Goal: Information Seeking & Learning: Learn about a topic

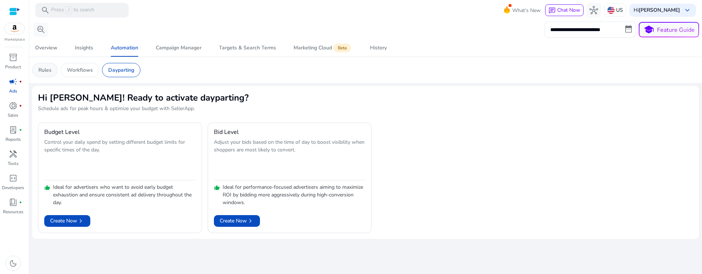
click at [41, 70] on p "Rules" at bounding box center [44, 70] width 13 height 8
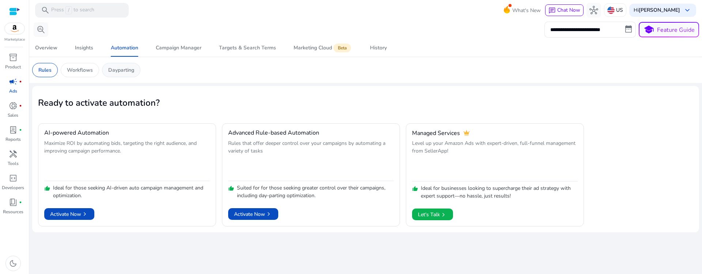
click at [129, 74] on div "Dayparting" at bounding box center [121, 70] width 38 height 14
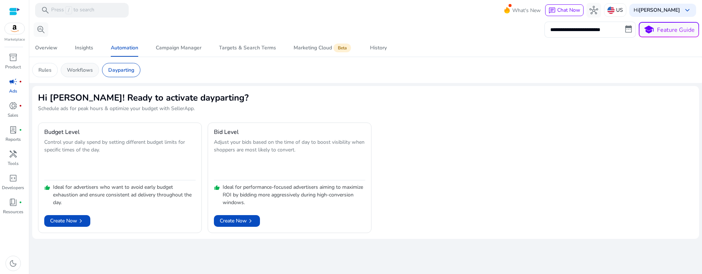
click at [80, 71] on p "Workflows" at bounding box center [80, 70] width 26 height 8
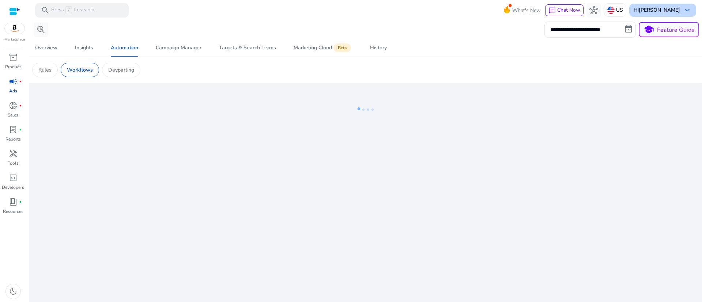
click at [665, 9] on b "[PERSON_NAME]" at bounding box center [659, 10] width 41 height 7
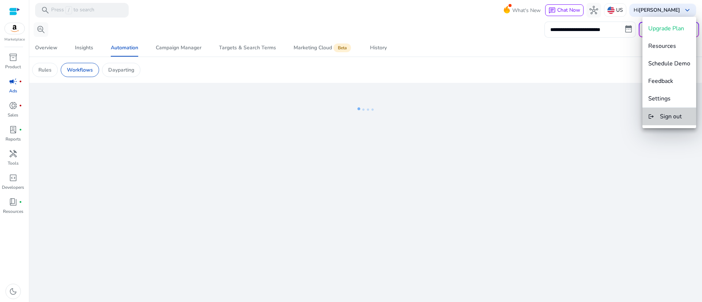
click at [670, 114] on span "Sign out" at bounding box center [671, 117] width 22 height 8
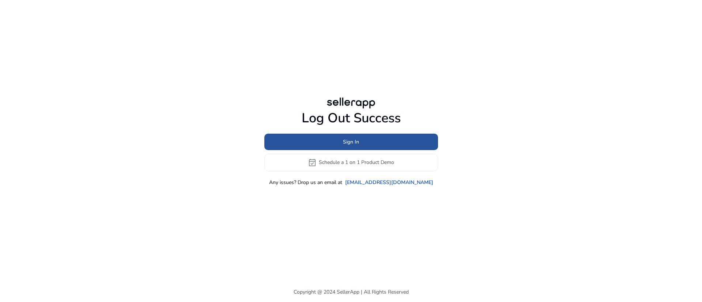
click at [365, 144] on span at bounding box center [351, 142] width 174 height 18
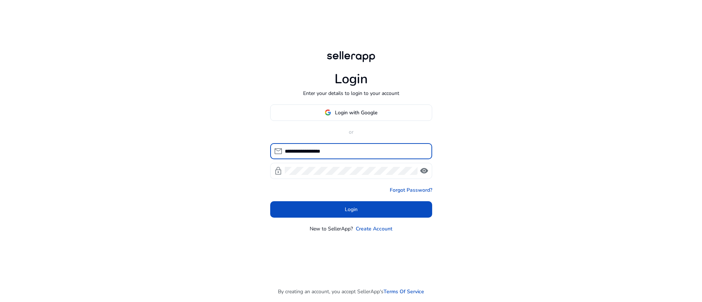
click button "Login" at bounding box center [351, 209] width 162 height 16
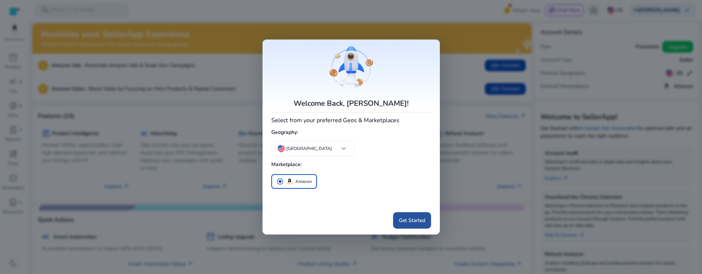
click at [404, 221] on span "Get Started" at bounding box center [412, 220] width 26 height 8
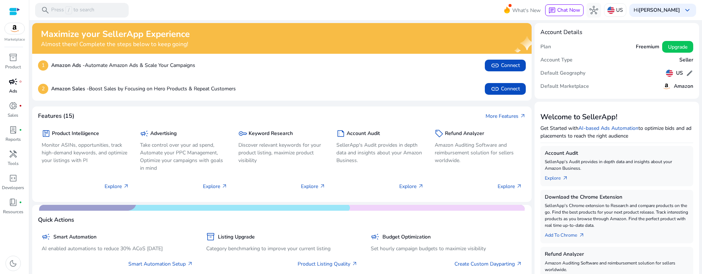
click at [6, 83] on div "campaign fiber_manual_record" at bounding box center [13, 82] width 20 height 12
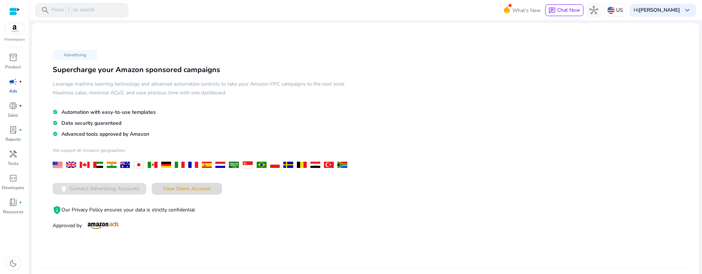
click at [192, 188] on span "View Demo Account" at bounding box center [187, 189] width 48 height 8
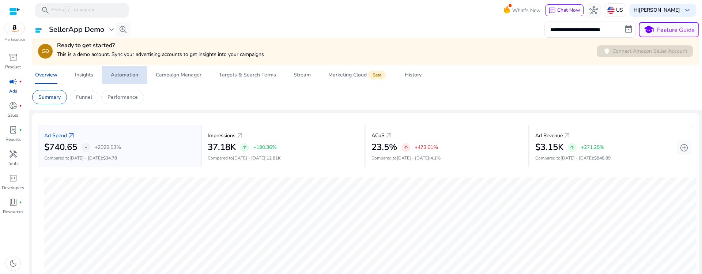
click at [131, 74] on div "Automation" at bounding box center [124, 74] width 27 height 5
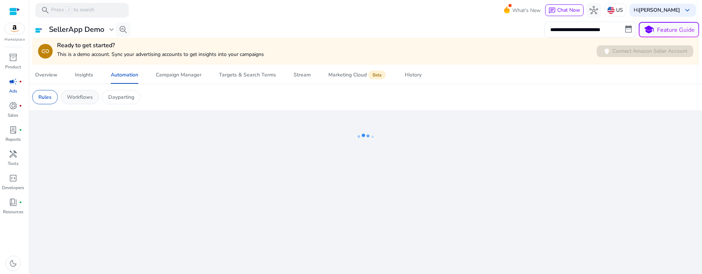
click at [90, 99] on p "Workflows" at bounding box center [80, 97] width 26 height 8
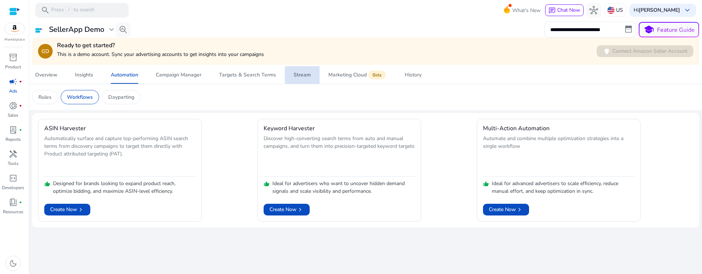
click at [298, 76] on div "Stream" at bounding box center [302, 74] width 17 height 5
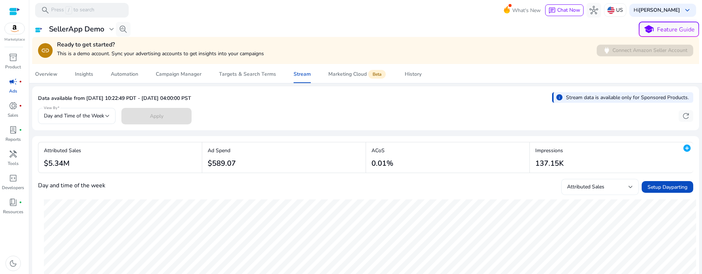
click at [588, 192] on div "Attributed Sales" at bounding box center [600, 187] width 66 height 16
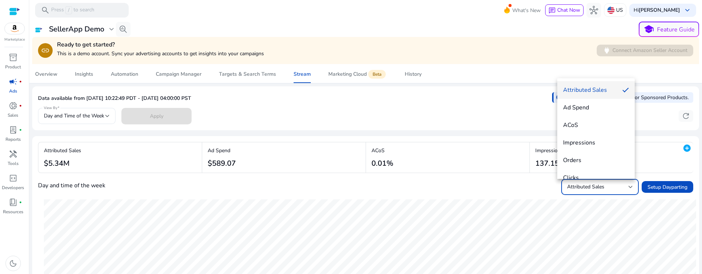
click at [359, 42] on div at bounding box center [351, 137] width 702 height 274
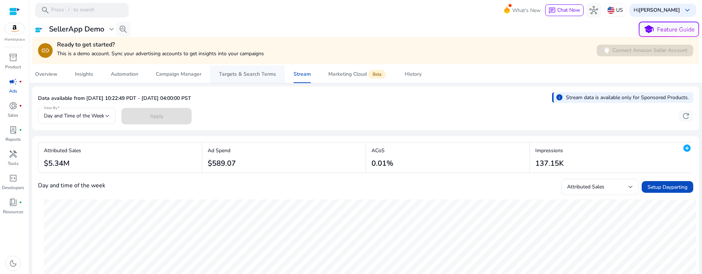
click at [232, 78] on span "Targets & Search Terms" at bounding box center [247, 74] width 57 height 18
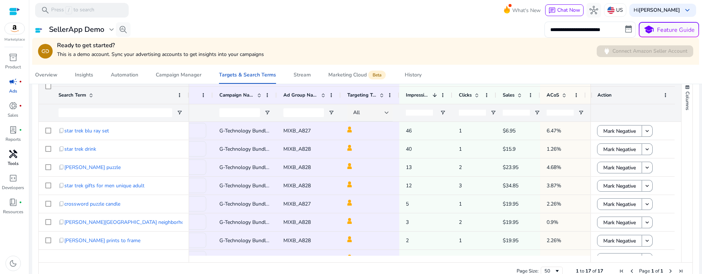
scroll to position [8, 0]
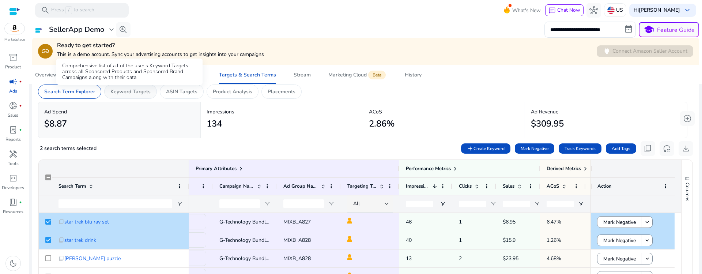
click at [140, 88] on p "Keyword Targets" at bounding box center [130, 92] width 40 height 8
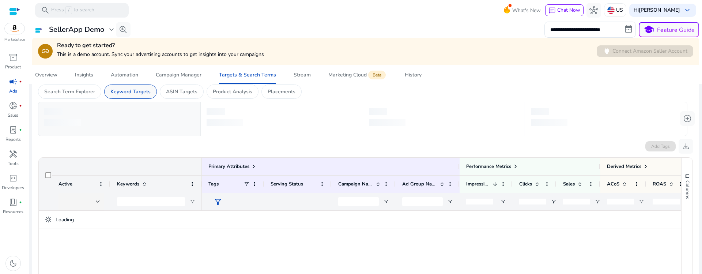
scroll to position [0, 0]
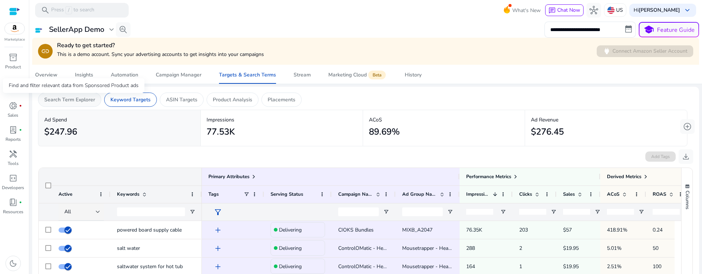
click at [62, 97] on p "Search Term Explorer" at bounding box center [69, 100] width 51 height 8
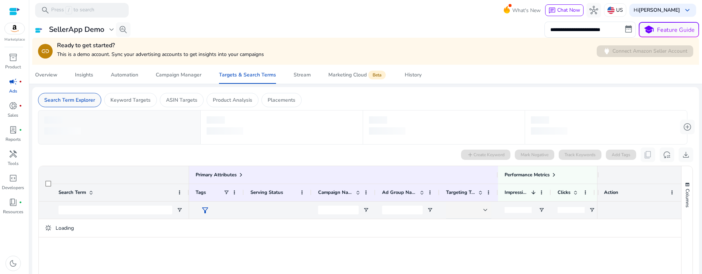
scroll to position [0, 0]
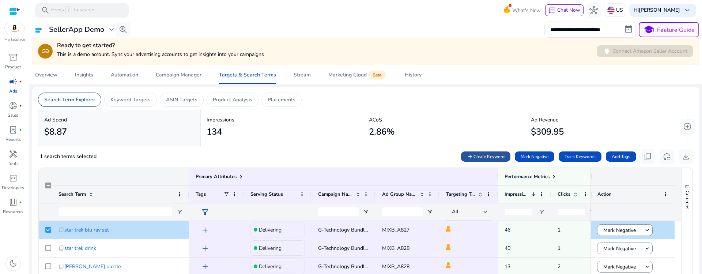
click at [486, 155] on span "Create Keyword" at bounding box center [489, 156] width 31 height 7
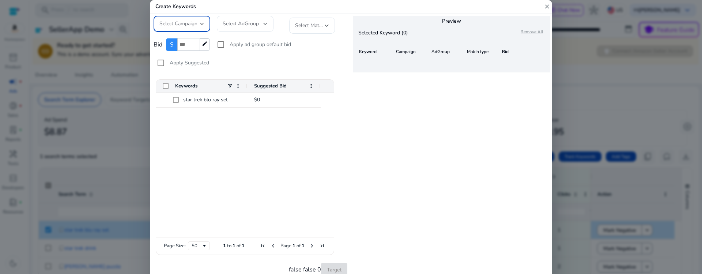
click at [546, 5] on mat-icon "close" at bounding box center [547, 7] width 7 height 14
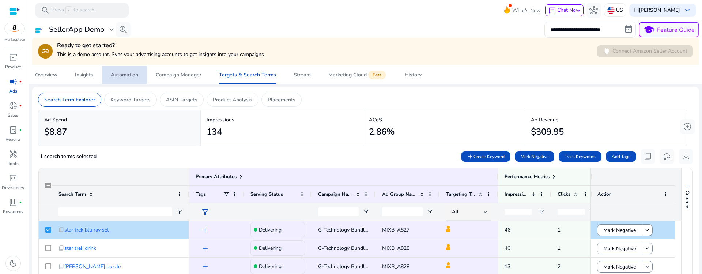
click at [121, 79] on span "Automation" at bounding box center [124, 75] width 27 height 18
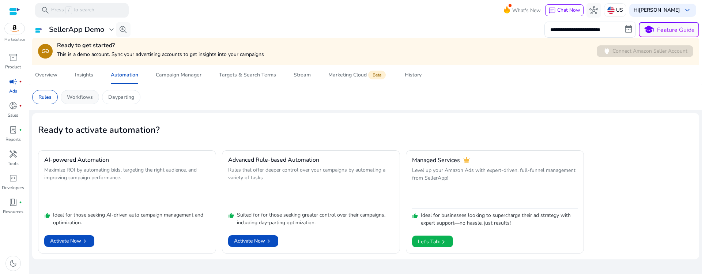
click at [85, 100] on p "Workflows" at bounding box center [80, 97] width 26 height 8
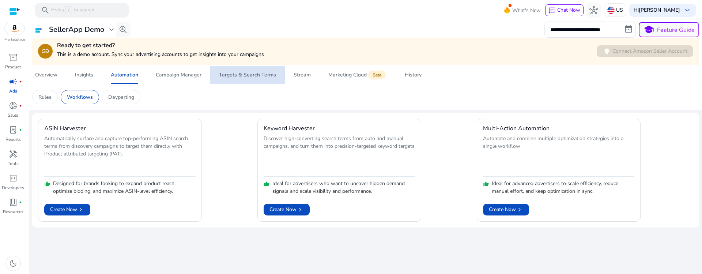
click at [252, 83] on span "Targets & Search Terms" at bounding box center [247, 75] width 57 height 18
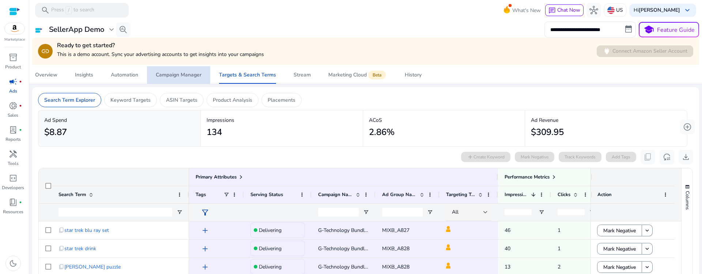
click at [178, 78] on div "Campaign Manager" at bounding box center [179, 74] width 46 height 5
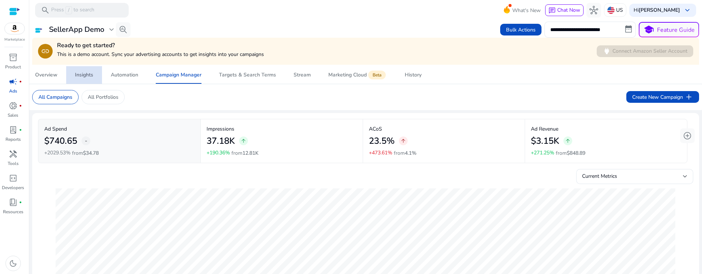
click at [80, 77] on div "Insights" at bounding box center [84, 74] width 18 height 5
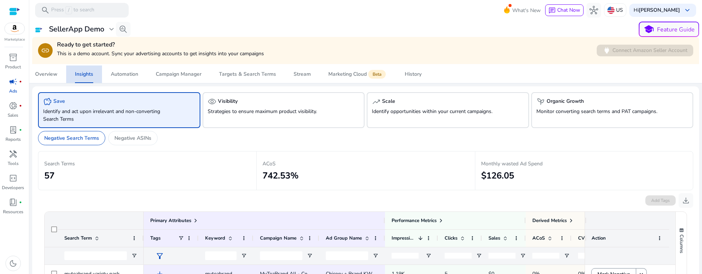
click at [80, 77] on div "Insights" at bounding box center [84, 74] width 18 height 5
click at [241, 110] on p "Strategies to ensure maximum product visibility." at bounding box center [271, 112] width 127 height 8
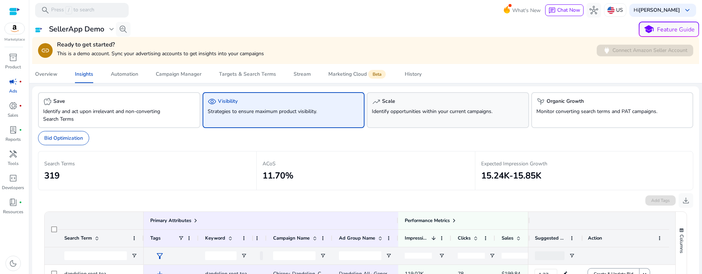
click at [401, 104] on div "trending_up Scale" at bounding box center [448, 101] width 152 height 9
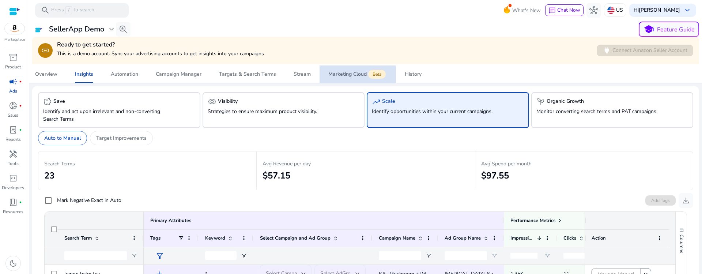
click at [335, 74] on div "Marketing Cloud Beta" at bounding box center [357, 74] width 59 height 6
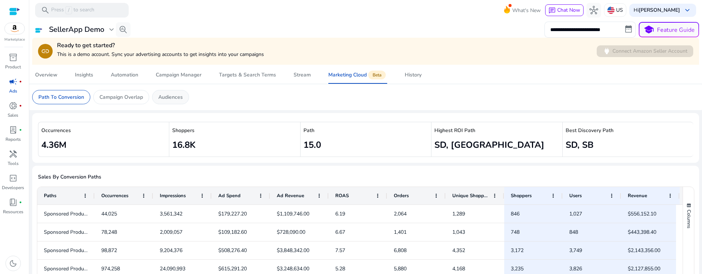
click at [163, 98] on p "Audiences" at bounding box center [170, 97] width 25 height 8
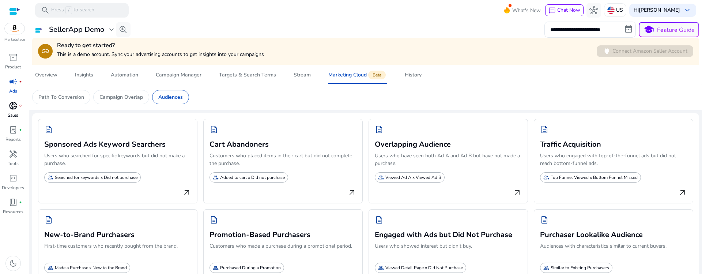
click at [5, 110] on link "donut_small fiber_manual_record Sales" at bounding box center [13, 112] width 26 height 24
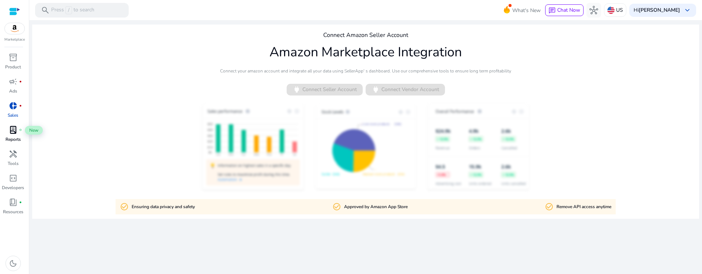
click at [13, 131] on span "lab_profile" at bounding box center [13, 129] width 9 height 9
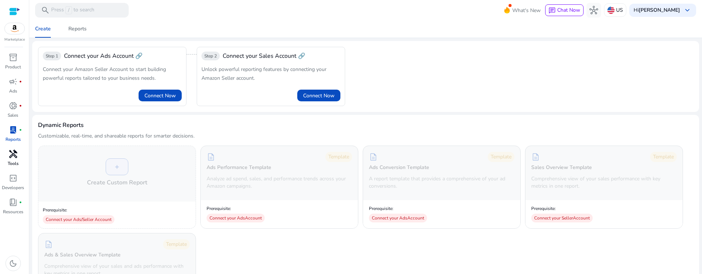
click at [11, 155] on span "handyman" at bounding box center [13, 154] width 9 height 9
